Goal: Find specific page/section: Find specific page/section

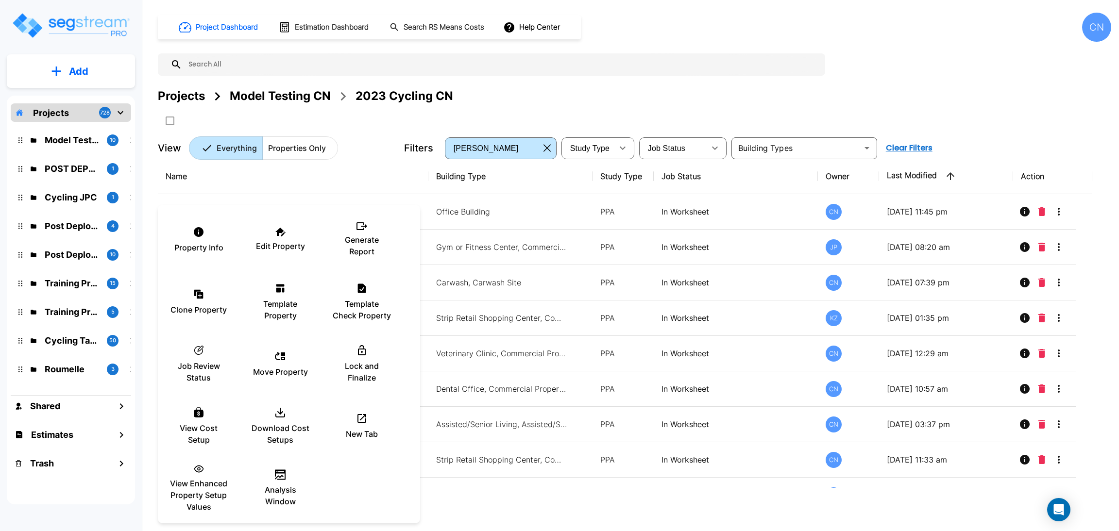
click at [843, 112] on div at bounding box center [559, 265] width 1119 height 531
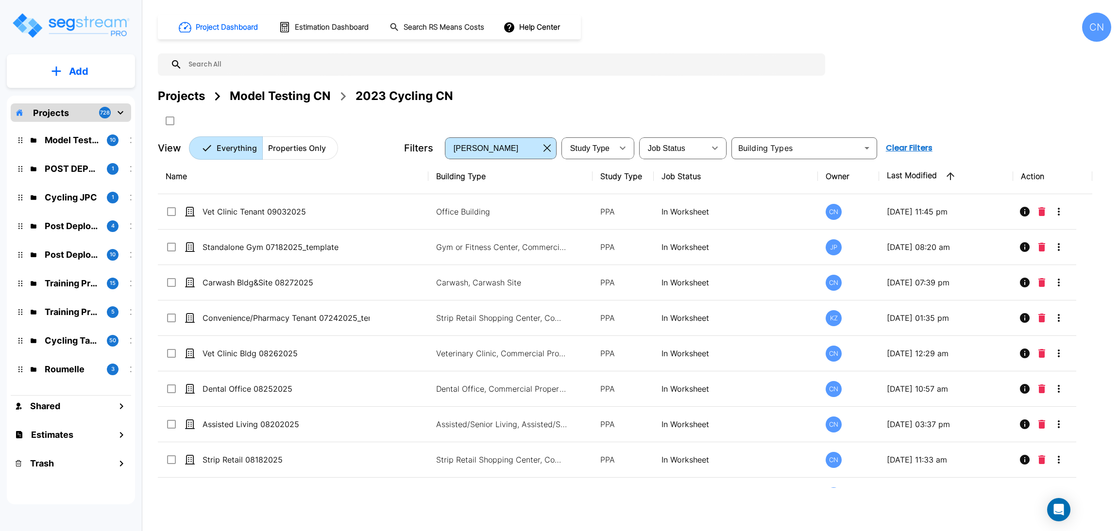
scroll to position [1841, 0]
click at [907, 125] on div "Projects Model Testing CN 2023 Cycling CN" at bounding box center [634, 107] width 953 height 41
click at [1068, 58] on div "Project Dashboard Estimation Dashboard Search RS Means Costs Help Center CN Pro…" at bounding box center [634, 86] width 953 height 147
click at [995, 123] on div "Projects Model Testing CN 2023 Cycling CN" at bounding box center [634, 107] width 953 height 41
click at [767, 96] on div "Projects Model Testing CN 2023 Cycling CN" at bounding box center [634, 95] width 953 height 17
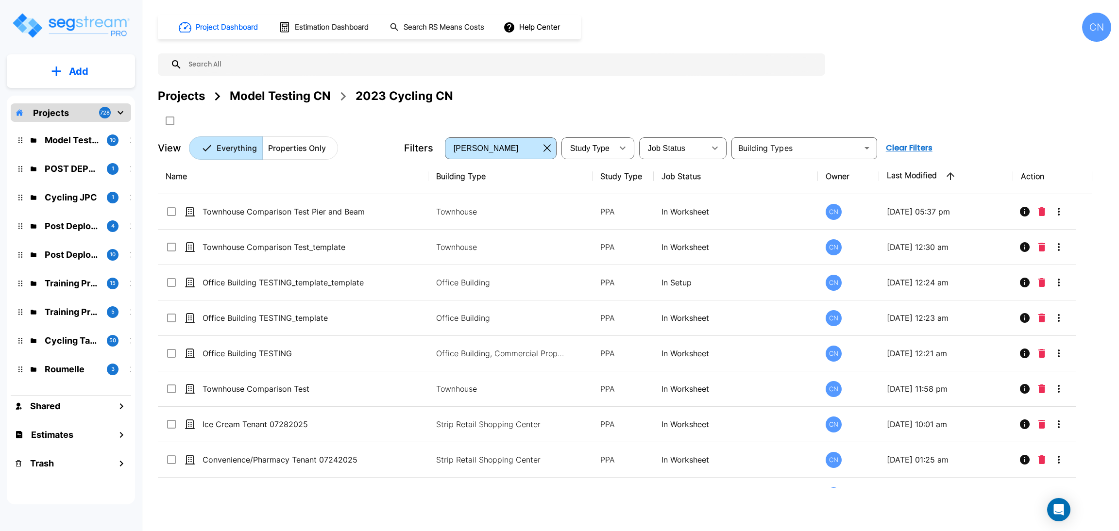
scroll to position [676, 0]
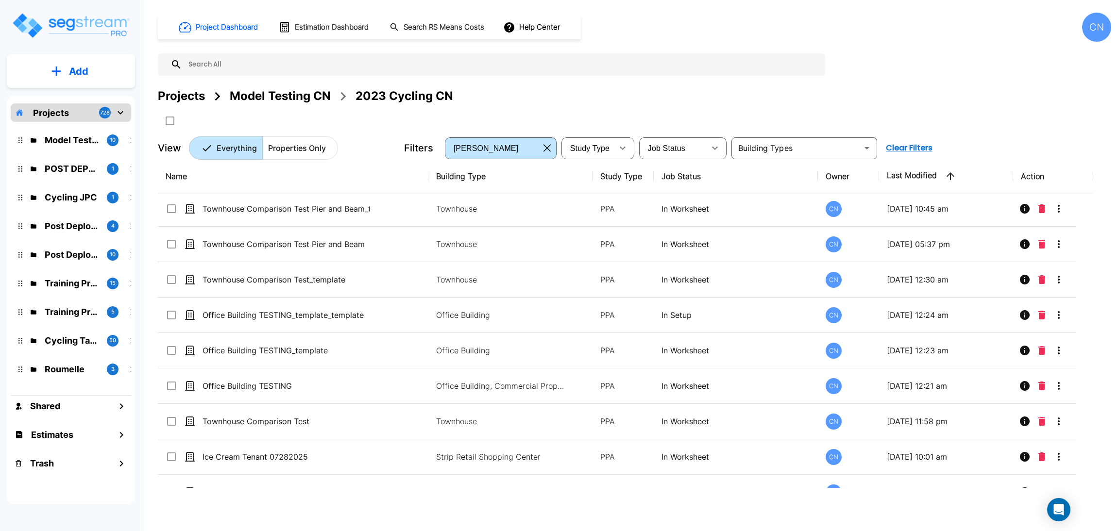
click at [167, 96] on div "Projects" at bounding box center [181, 95] width 47 height 17
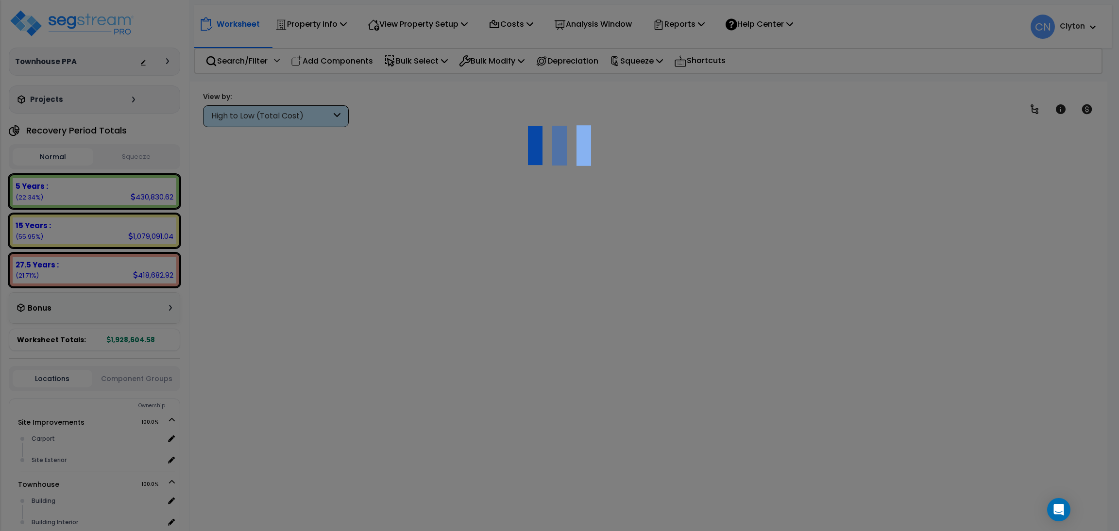
click at [685, 223] on div at bounding box center [559, 265] width 1119 height 531
